Goal: Information Seeking & Learning: Learn about a topic

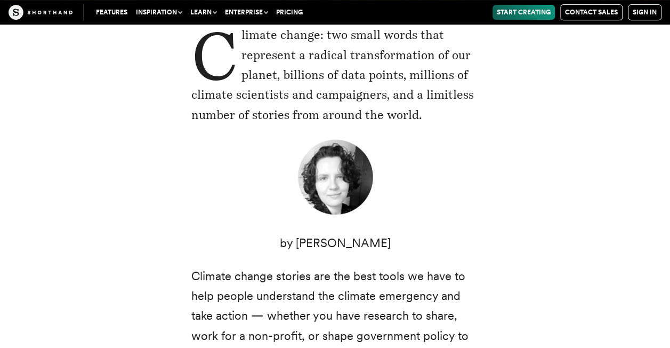
scroll to position [238, 0]
click at [416, 180] on figure at bounding box center [335, 178] width 288 height 83
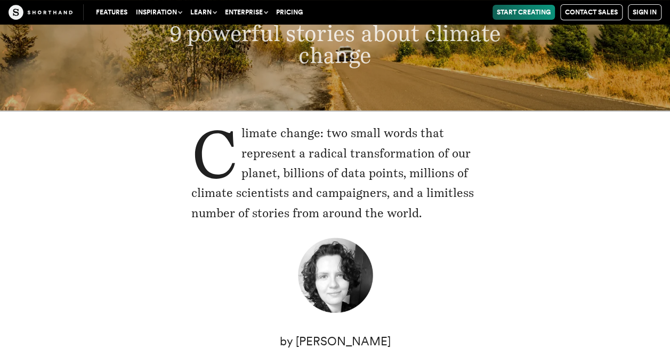
scroll to position [140, 0]
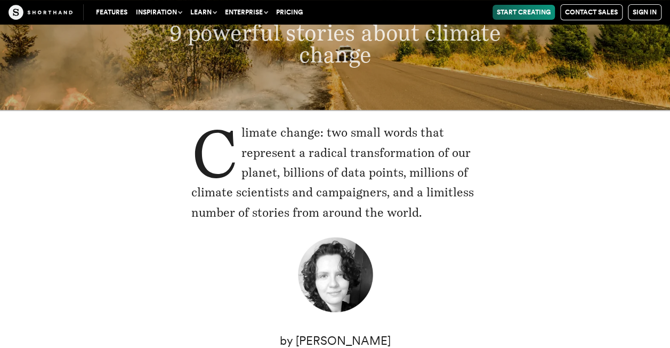
drag, startPoint x: 198, startPoint y: 130, endPoint x: 452, endPoint y: 212, distance: 267.5
click at [452, 212] on p "Climate change: two small words that represent a radical transformation of our …" at bounding box center [335, 173] width 288 height 100
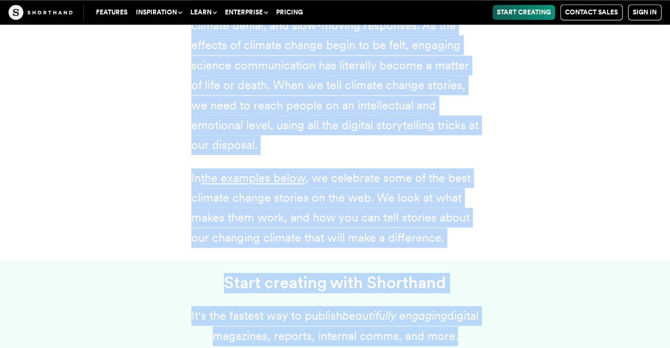
scroll to position [692, 0]
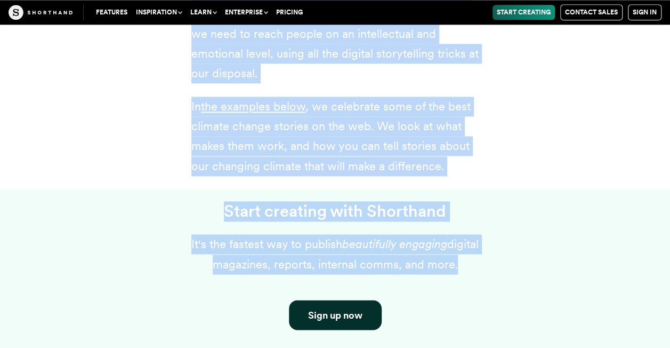
drag, startPoint x: 189, startPoint y: 68, endPoint x: 474, endPoint y: 164, distance: 300.7
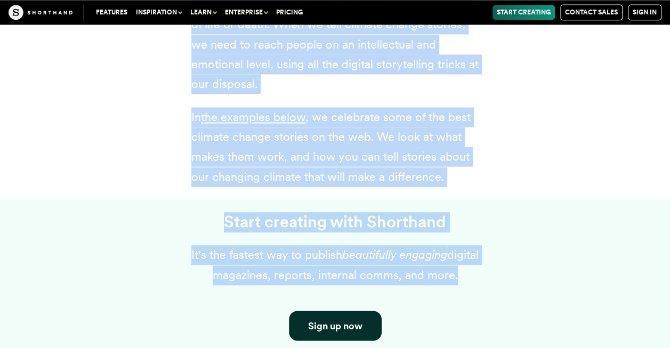
scroll to position [683, 0]
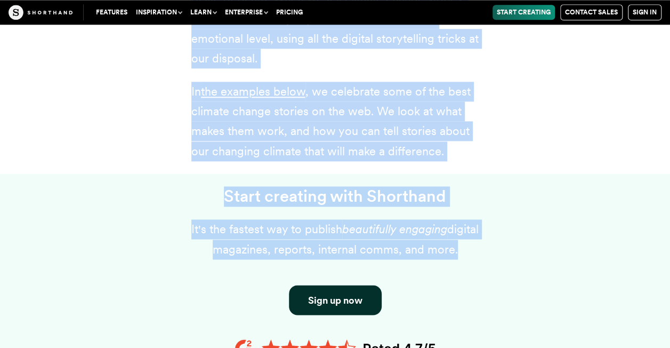
scroll to position [709, 0]
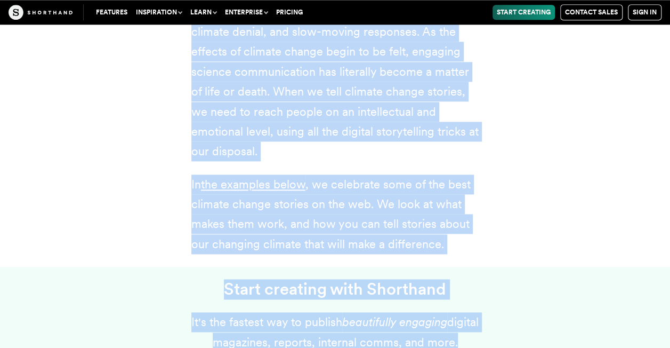
scroll to position [611, 0]
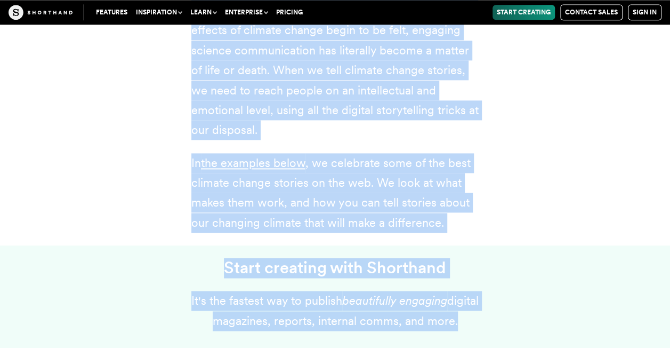
scroll to position [638, 0]
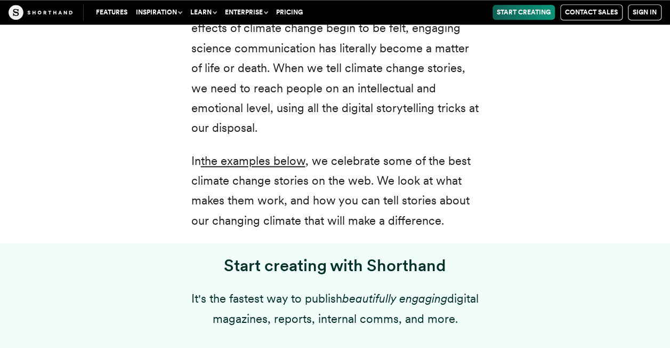
drag, startPoint x: 185, startPoint y: 165, endPoint x: 458, endPoint y: 234, distance: 282.0
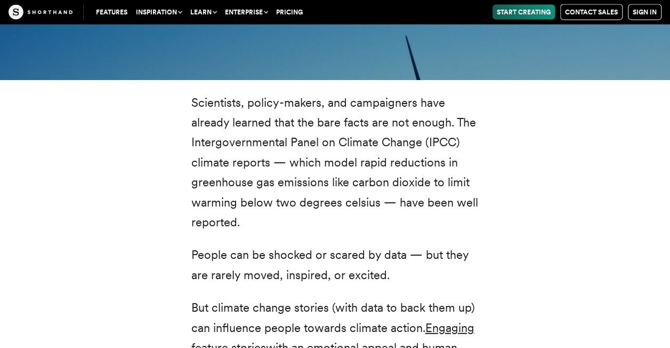
scroll to position [1173, 0]
drag, startPoint x: 190, startPoint y: 94, endPoint x: 250, endPoint y: 222, distance: 142.0
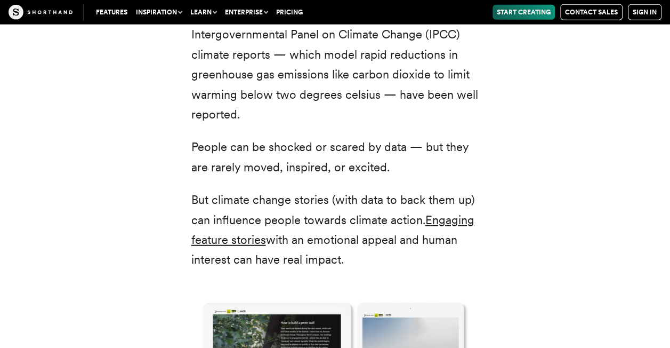
scroll to position [1292, 0]
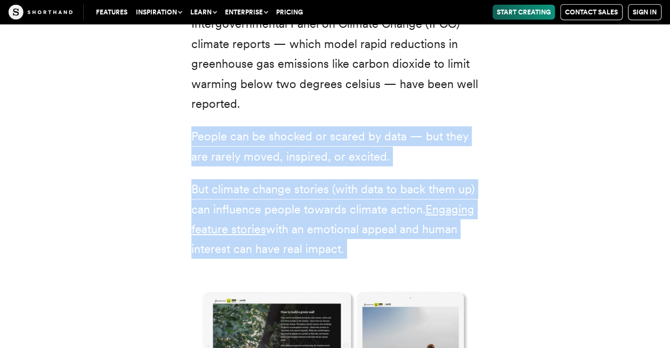
drag, startPoint x: 187, startPoint y: 135, endPoint x: 365, endPoint y: 262, distance: 218.9
click at [365, 262] on div "Scientists, policy-makers, and campaigners have already learned that the bare f…" at bounding box center [335, 295] width 331 height 643
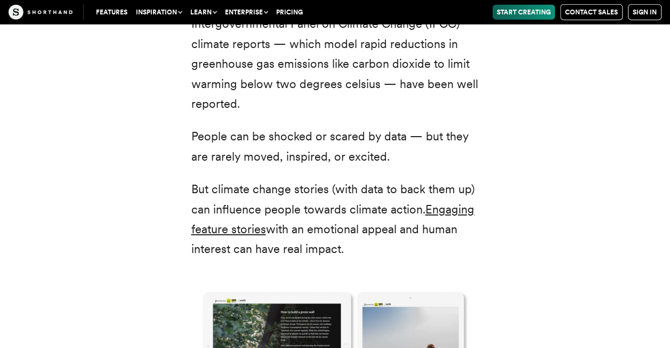
drag, startPoint x: 502, startPoint y: 0, endPoint x: 528, endPoint y: 66, distance: 71.1
click at [528, 66] on div "Scientists, policy-makers, and campaigners have already learned that the bare f…" at bounding box center [335, 296] width 661 height 669
click at [597, 73] on div "Scientists, policy-makers, and campaigners have already learned that the bare f…" at bounding box center [335, 296] width 661 height 669
click at [532, 118] on div "Scientists, policy-makers, and campaigners have already learned that the bare f…" at bounding box center [335, 296] width 661 height 669
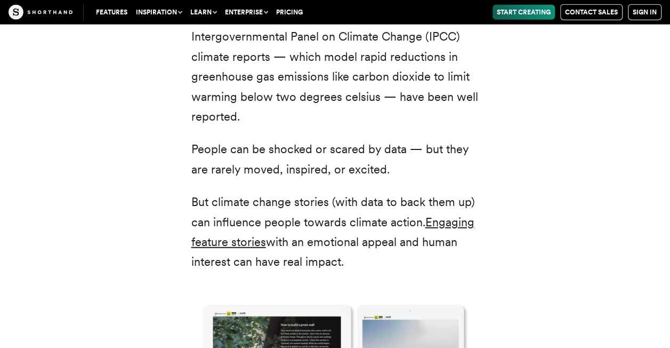
scroll to position [1278, 0]
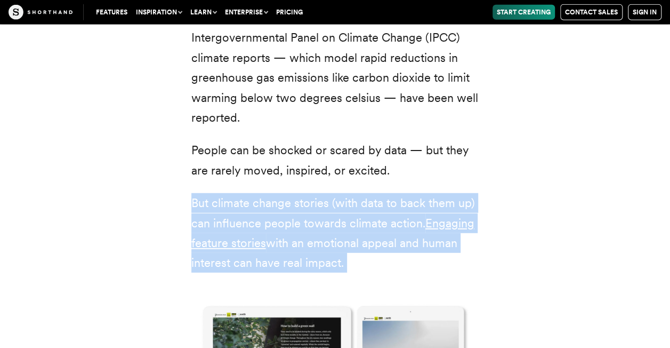
drag, startPoint x: 183, startPoint y: 209, endPoint x: 371, endPoint y: 275, distance: 199.1
click at [371, 275] on div "Scientists, policy-makers, and campaigners have already learned that the bare f…" at bounding box center [335, 309] width 331 height 643
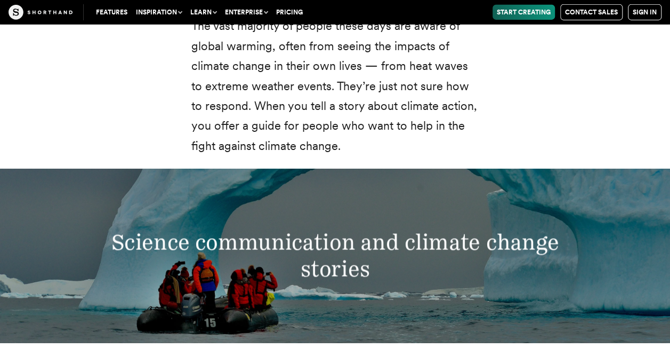
scroll to position [1729, 0]
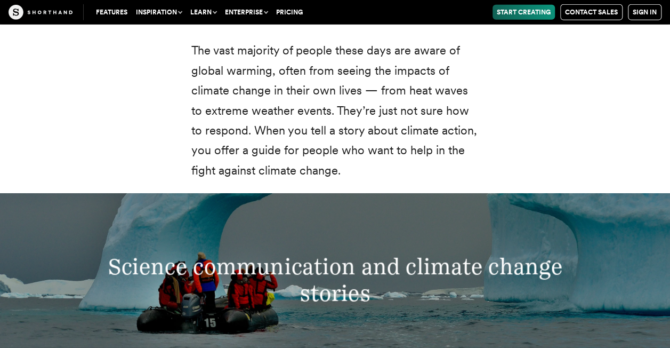
drag, startPoint x: 186, startPoint y: 34, endPoint x: 302, endPoint y: 138, distance: 155.7
drag, startPoint x: 302, startPoint y: 138, endPoint x: 196, endPoint y: 47, distance: 139.3
click at [196, 47] on p "The vast majority of people these days are aware of global warming, often from …" at bounding box center [335, 111] width 288 height 140
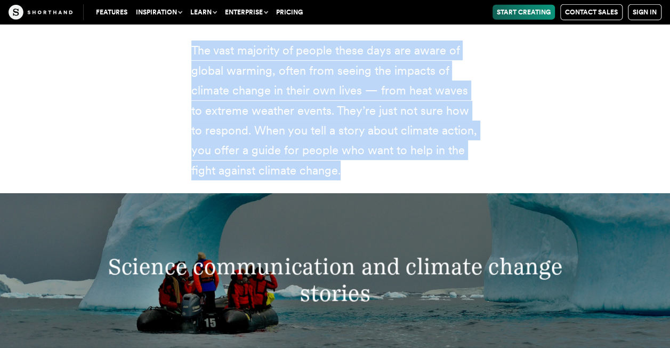
drag, startPoint x: 188, startPoint y: 52, endPoint x: 368, endPoint y: 182, distance: 222.2
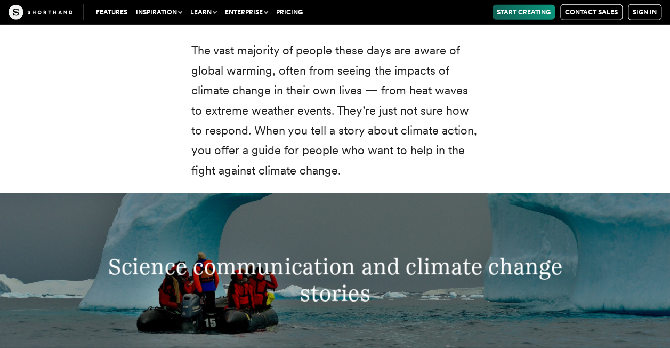
click at [342, 174] on p "The vast majority of people these days are aware of global warming, often from …" at bounding box center [335, 111] width 288 height 140
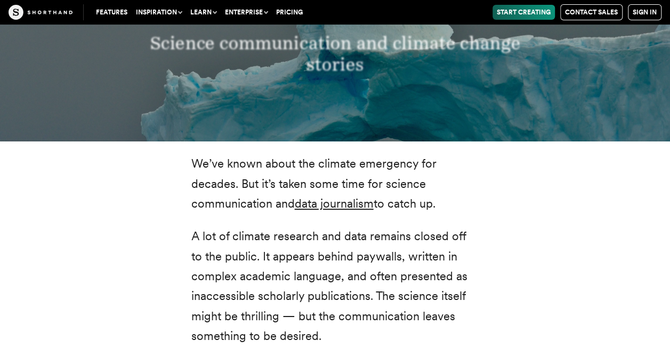
scroll to position [1962, 0]
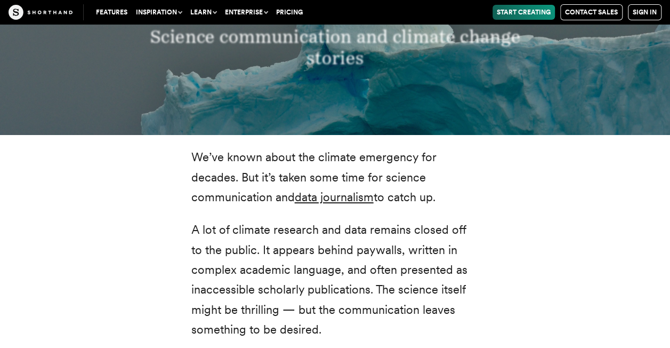
drag, startPoint x: 189, startPoint y: 151, endPoint x: 335, endPoint y: 330, distance: 230.8
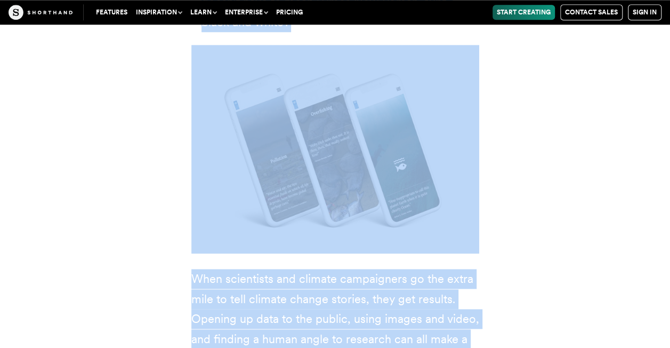
scroll to position [2732, 0]
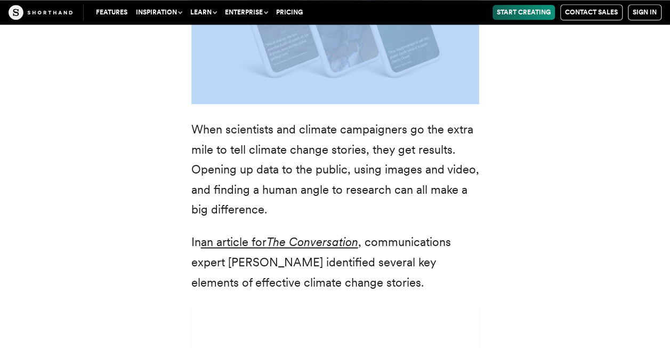
drag, startPoint x: 194, startPoint y: 87, endPoint x: 459, endPoint y: 68, distance: 265.3
click at [459, 68] on div "We’ve known about the climate emergency for decades. But it’s taken some time f…" at bounding box center [335, 162] width 288 height 1571
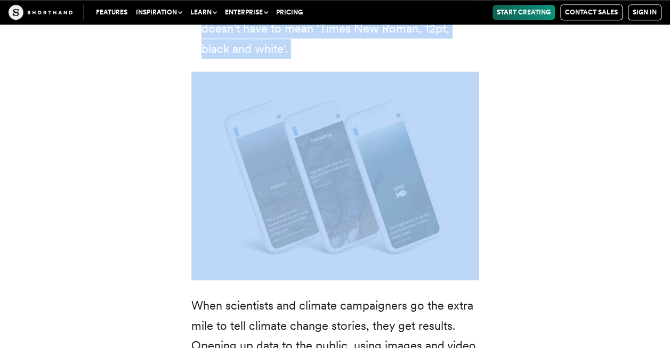
scroll to position [2556, 0]
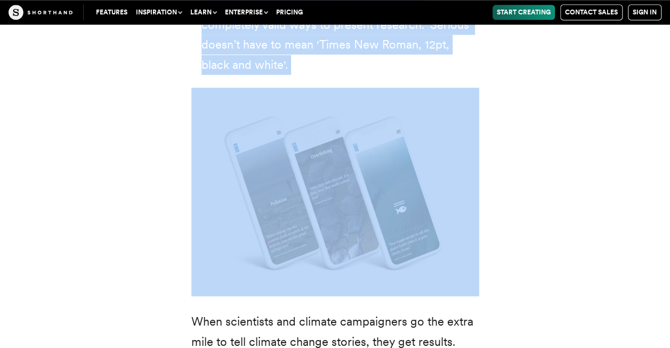
scroll to position [2614, 0]
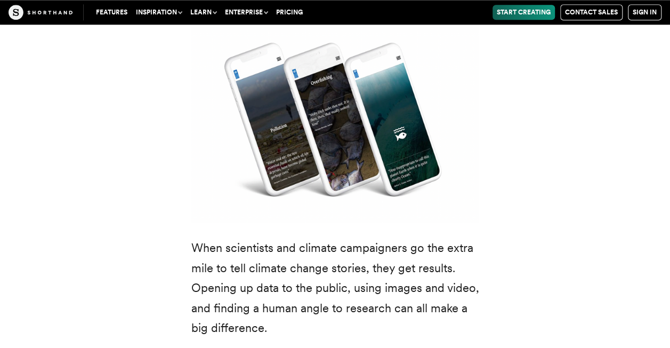
click at [330, 306] on p "When scientists and climate campaigners go the extra mile to tell climate chang…" at bounding box center [335, 288] width 288 height 100
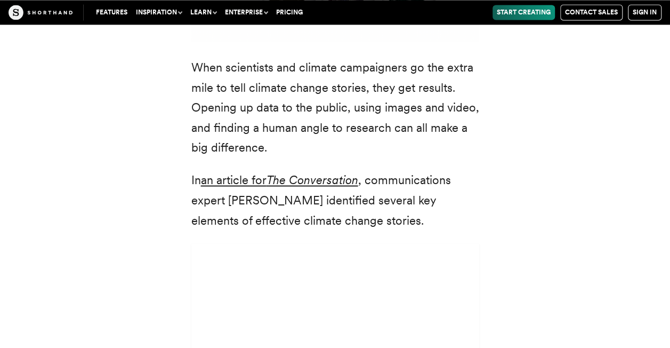
scroll to position [2794, 0]
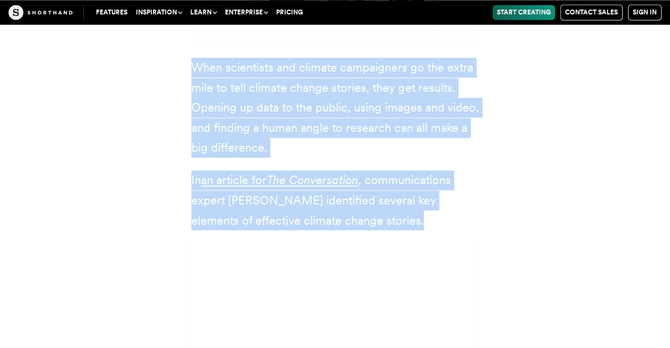
drag, startPoint x: 189, startPoint y: 49, endPoint x: 379, endPoint y: 197, distance: 241.3
click at [379, 197] on div "We’ve known about the climate emergency for decades. But it’s taken some time f…" at bounding box center [335, 100] width 331 height 1571
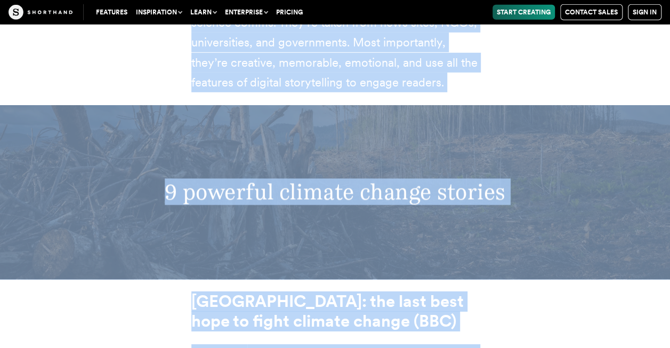
scroll to position [3749, 0]
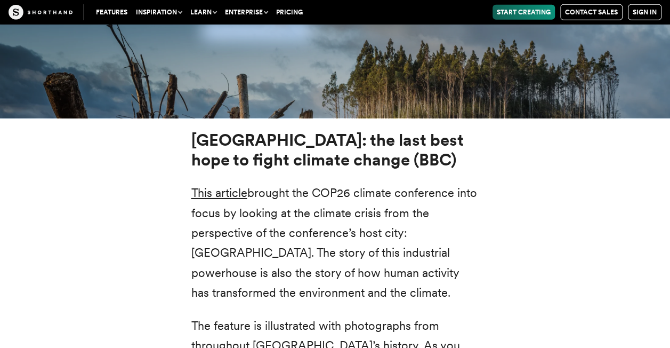
drag, startPoint x: 202, startPoint y: 57, endPoint x: 301, endPoint y: 46, distance: 100.3
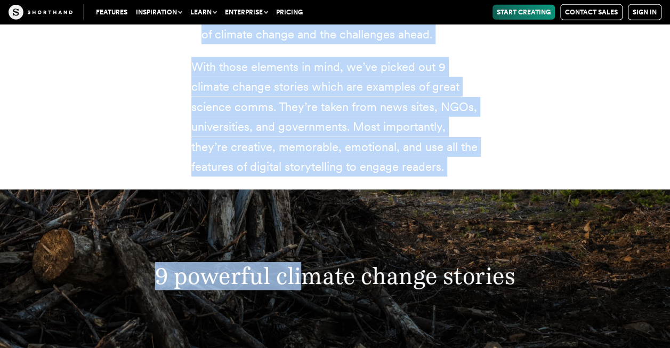
scroll to position [3434, 0]
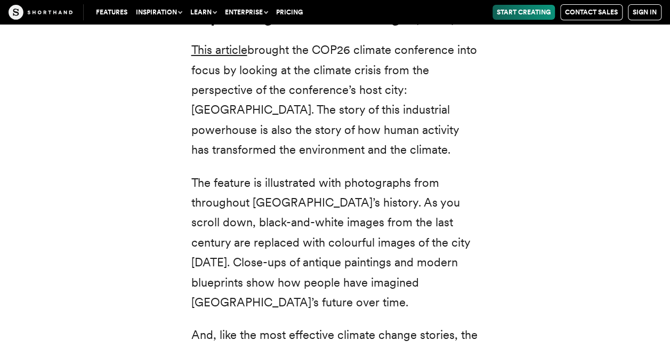
scroll to position [3894, 0]
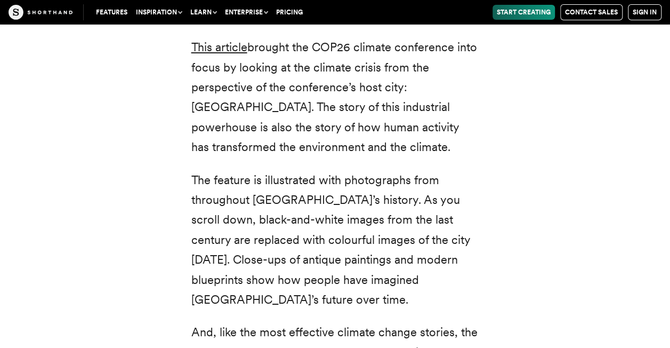
click at [497, 246] on div "[GEOGRAPHIC_DATA]: the last best hope to fight climate change (BBC) This articl…" at bounding box center [335, 183] width 331 height 397
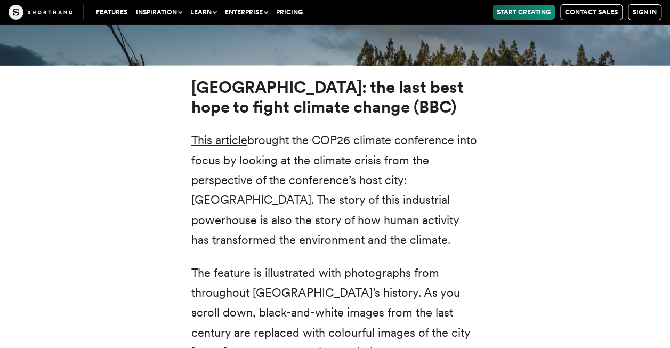
scroll to position [3802, 0]
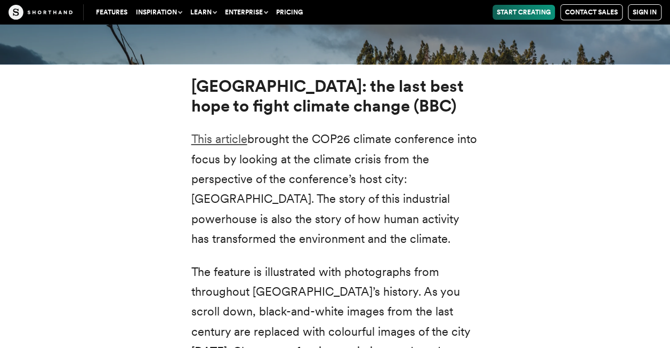
click at [234, 132] on link "This article" at bounding box center [219, 139] width 56 height 14
